Goal: Navigation & Orientation: Find specific page/section

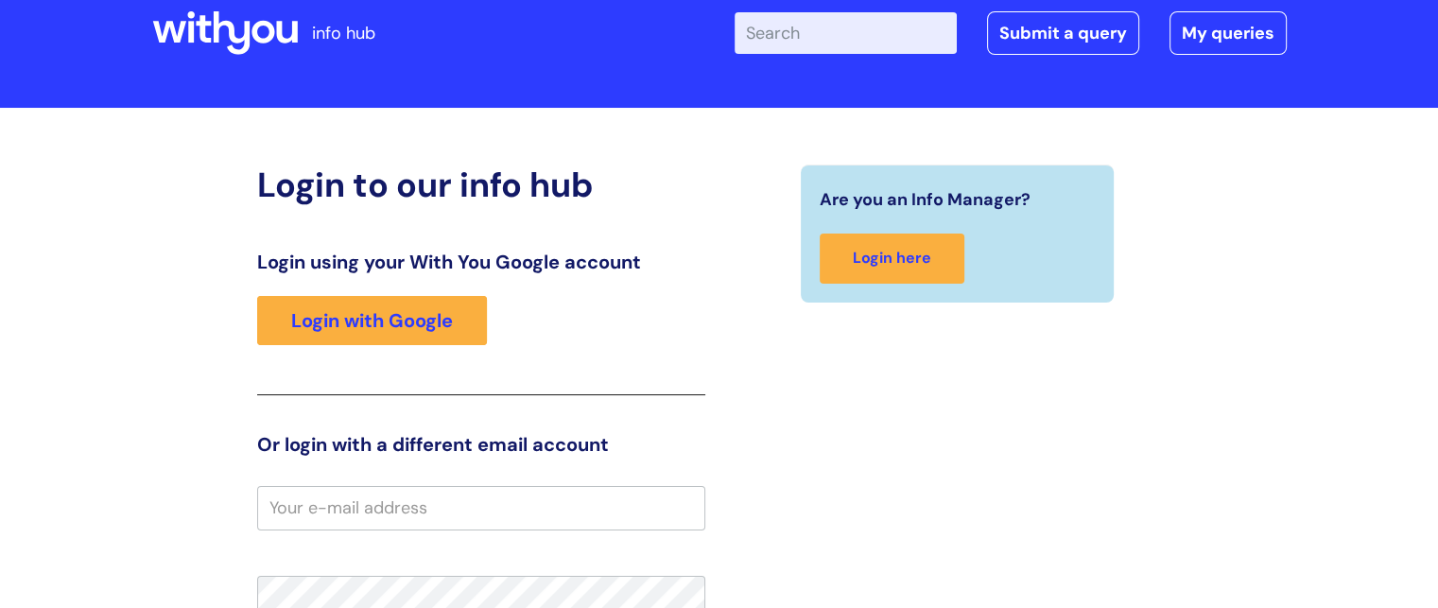
scroll to position [43, 0]
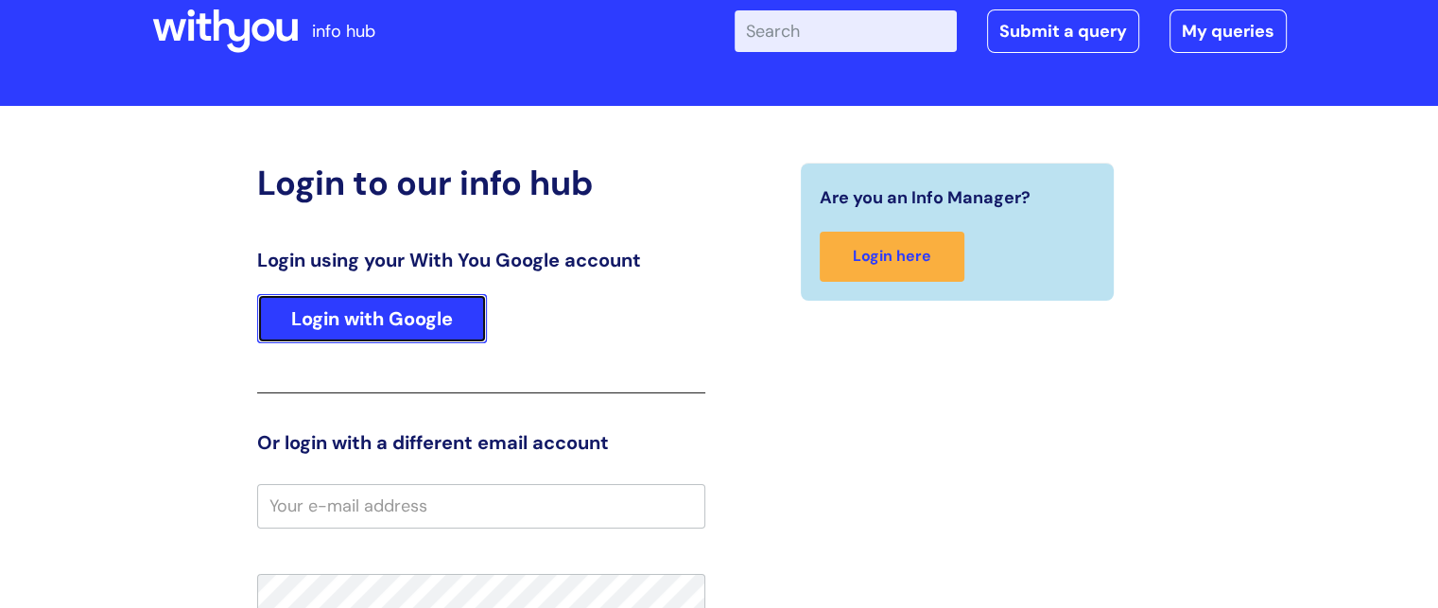
click at [356, 319] on link "Login with Google" at bounding box center [372, 318] width 230 height 49
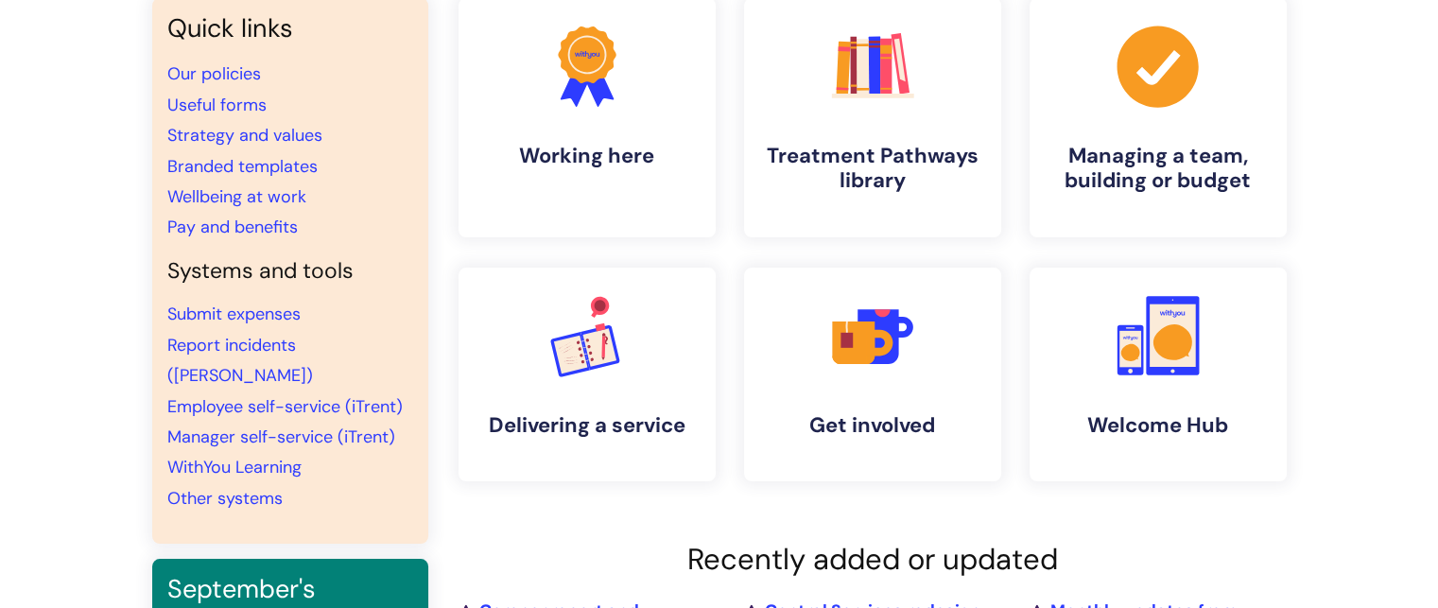
scroll to position [170, 0]
click at [256, 313] on link "Submit expenses" at bounding box center [233, 314] width 133 height 23
drag, startPoint x: 276, startPoint y: 443, endPoint x: 242, endPoint y: 439, distance: 34.4
click at [242, 456] on link "WithYou Learning" at bounding box center [234, 467] width 134 height 23
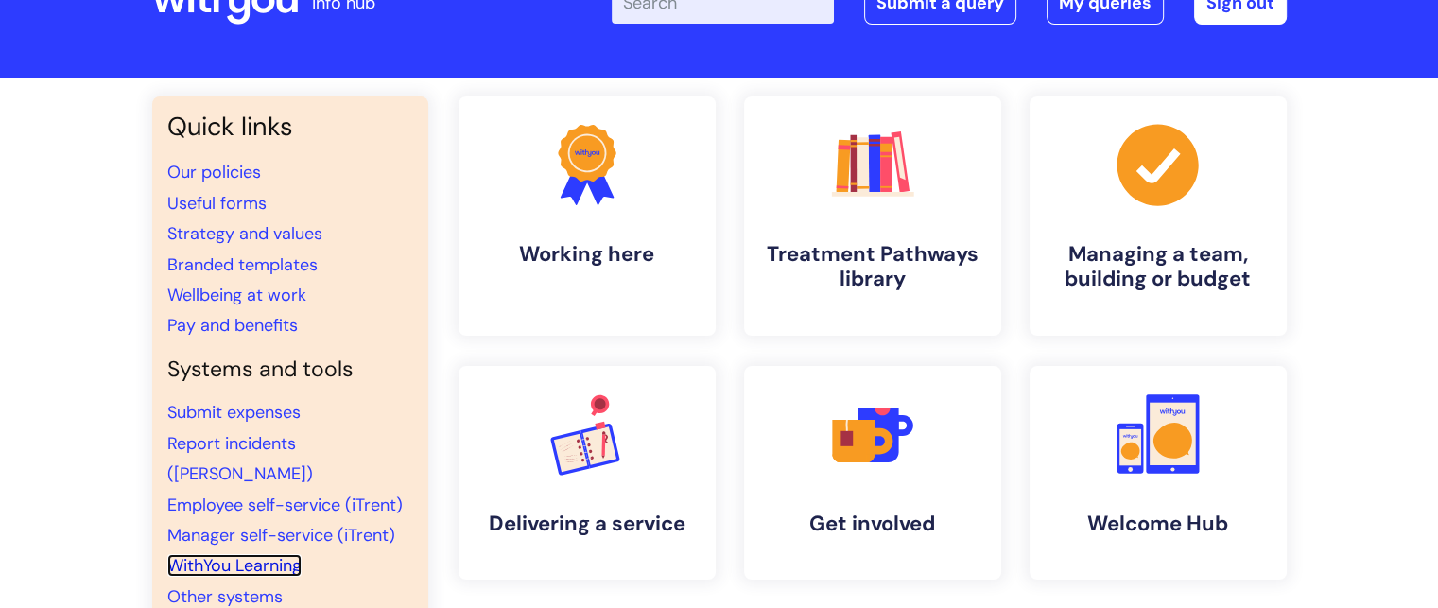
scroll to position [0, 0]
